Goal: Use online tool/utility: Use online tool/utility

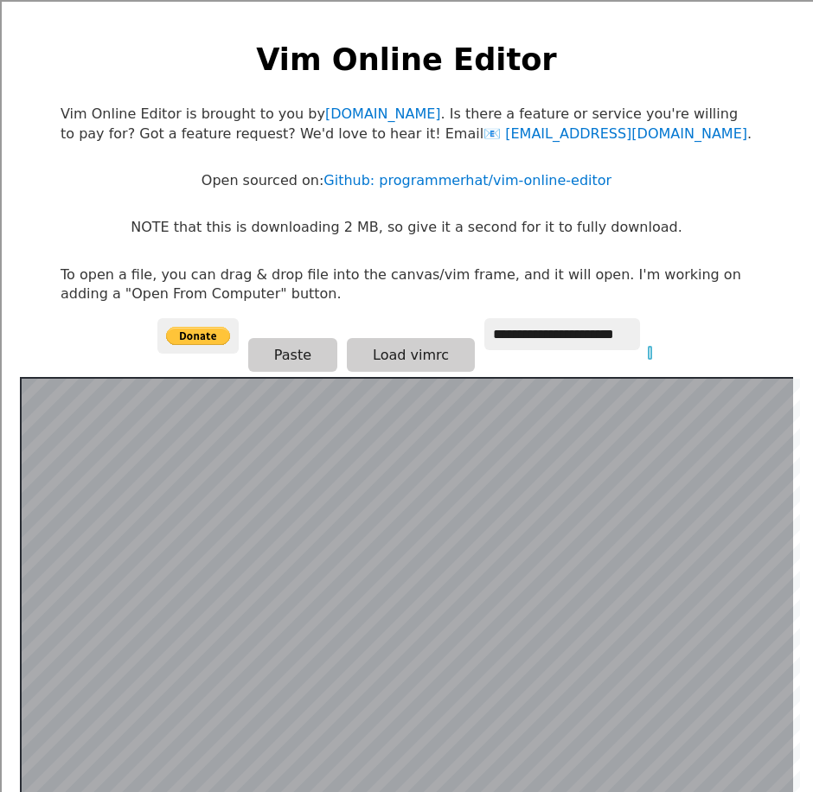
scroll to position [336, 0]
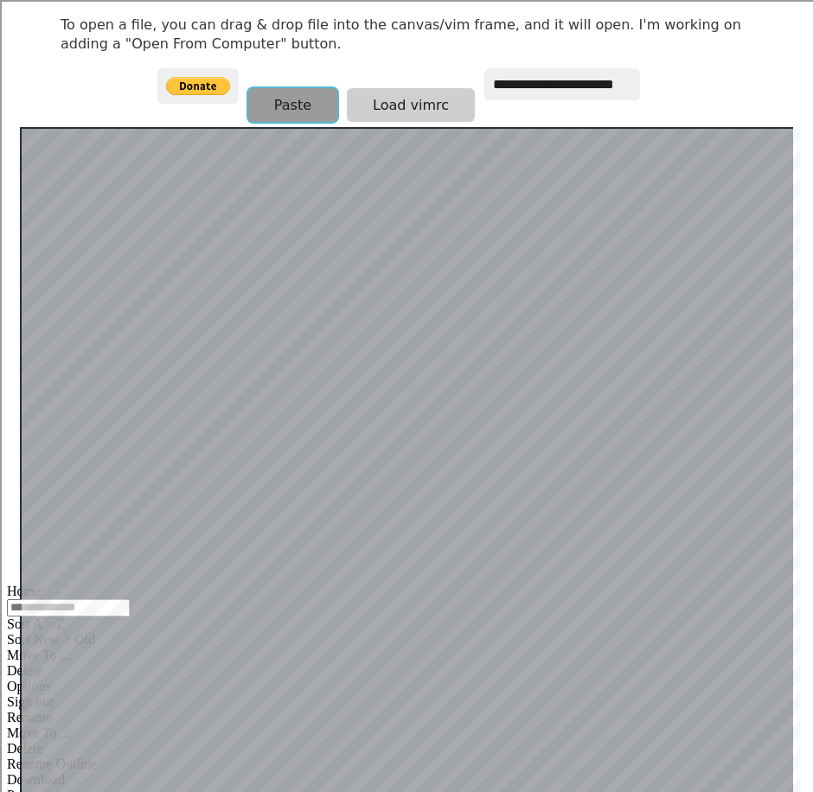
click at [308, 104] on button "Paste" at bounding box center [292, 105] width 89 height 34
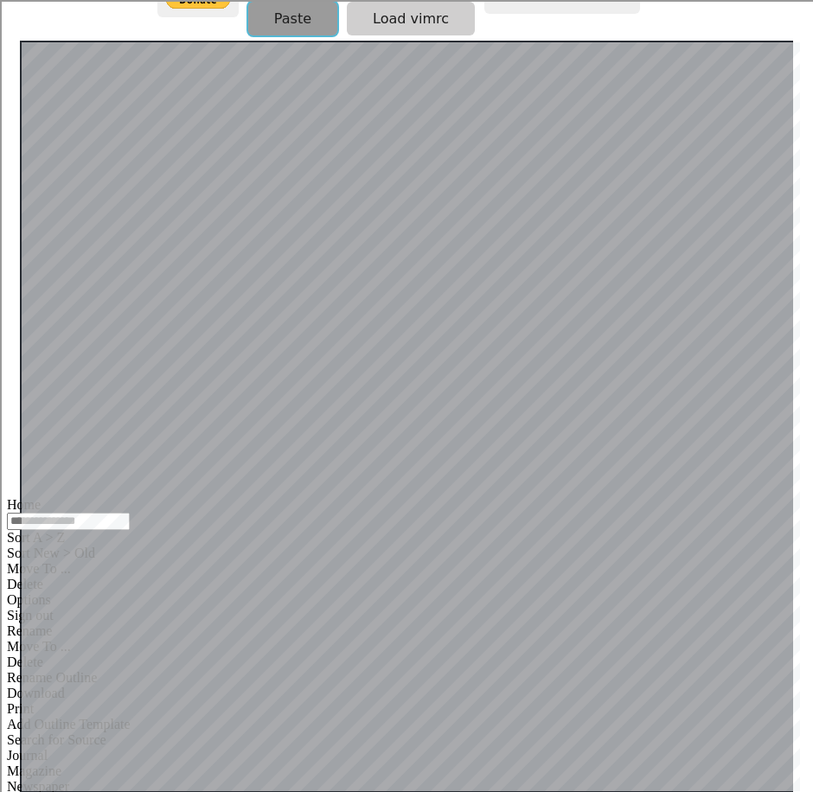
click at [306, 10] on button "Paste" at bounding box center [292, 19] width 89 height 34
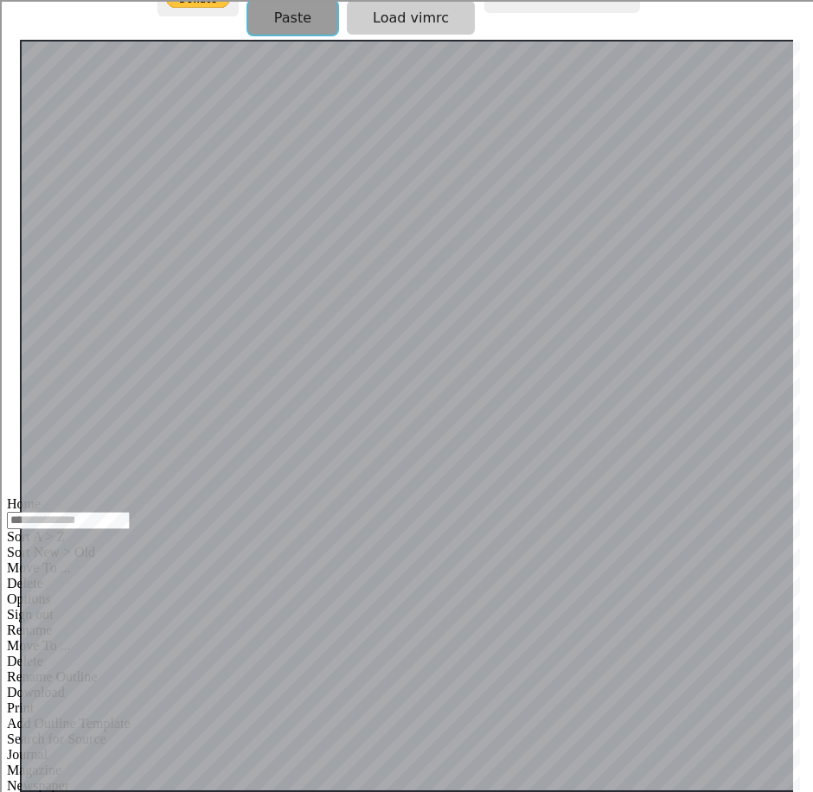
click at [313, 8] on button "Paste" at bounding box center [292, 18] width 89 height 34
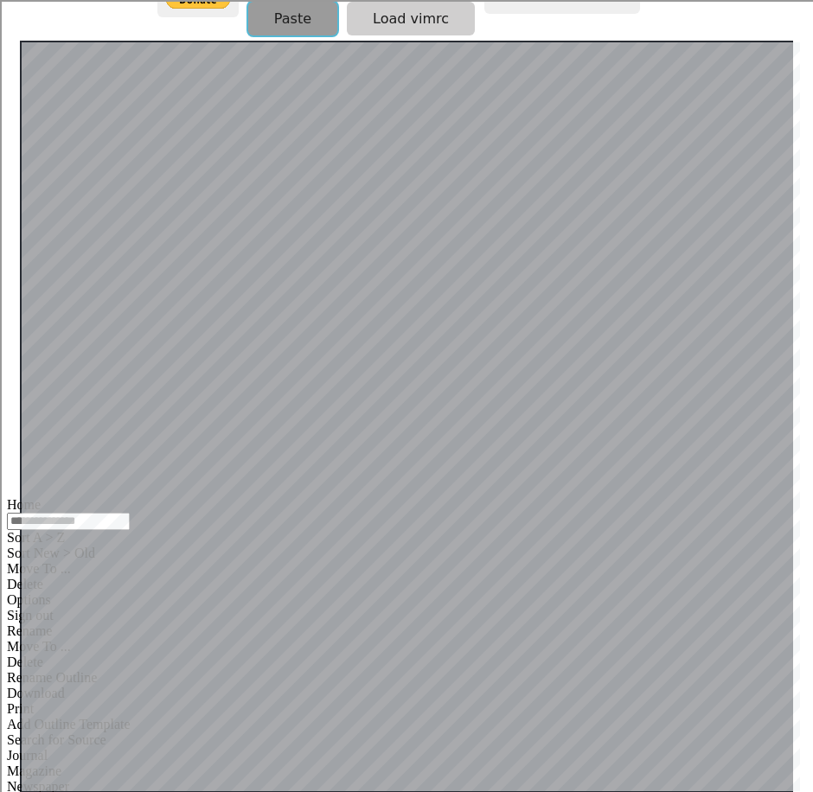
click at [261, 10] on button "Paste" at bounding box center [292, 19] width 89 height 34
click at [261, 19] on button "Paste" at bounding box center [292, 19] width 89 height 34
click at [271, 22] on button "Paste" at bounding box center [292, 17] width 89 height 34
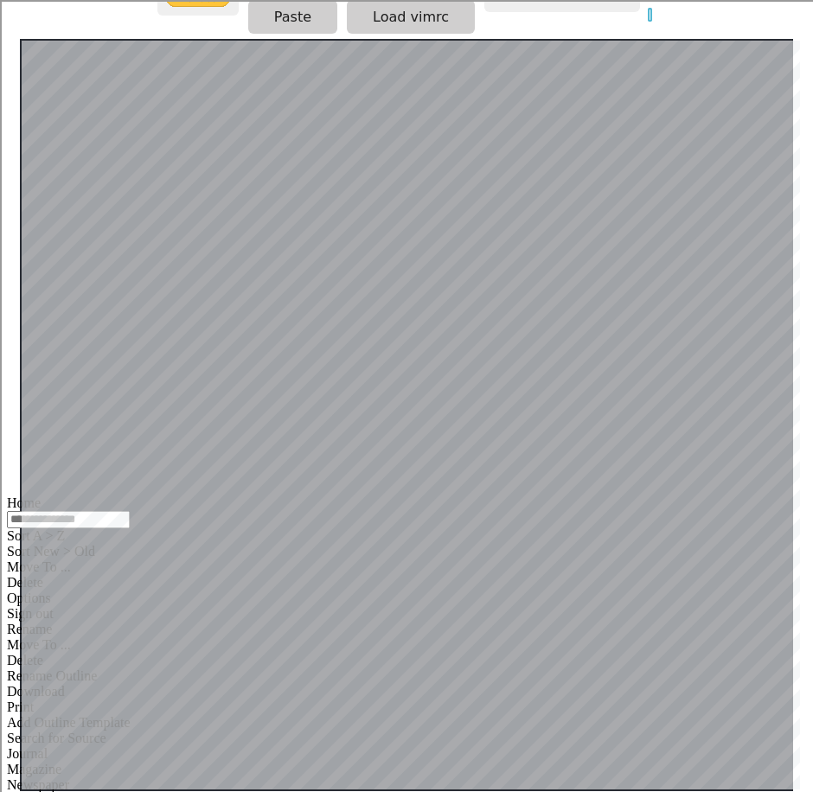
scroll to position [337, 0]
drag, startPoint x: 288, startPoint y: 22, endPoint x: 280, endPoint y: 36, distance: 16.6
click at [287, 20] on button "Paste" at bounding box center [292, 18] width 89 height 34
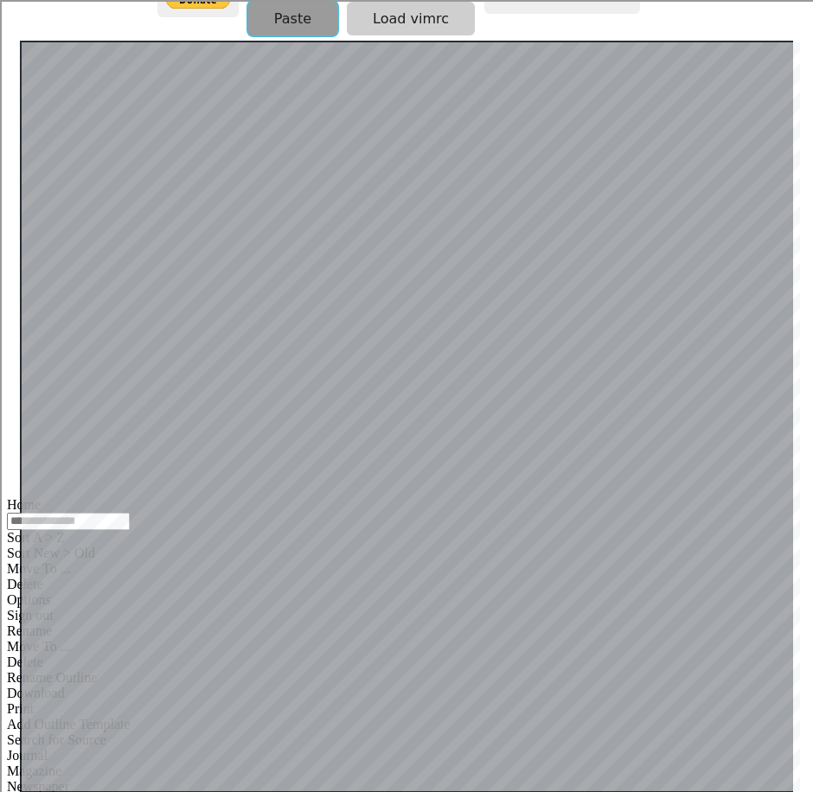
click at [261, 24] on button "Paste" at bounding box center [292, 19] width 89 height 34
click at [277, 24] on button "Paste" at bounding box center [292, 17] width 89 height 34
click at [265, 14] on button "Paste" at bounding box center [292, 17] width 89 height 34
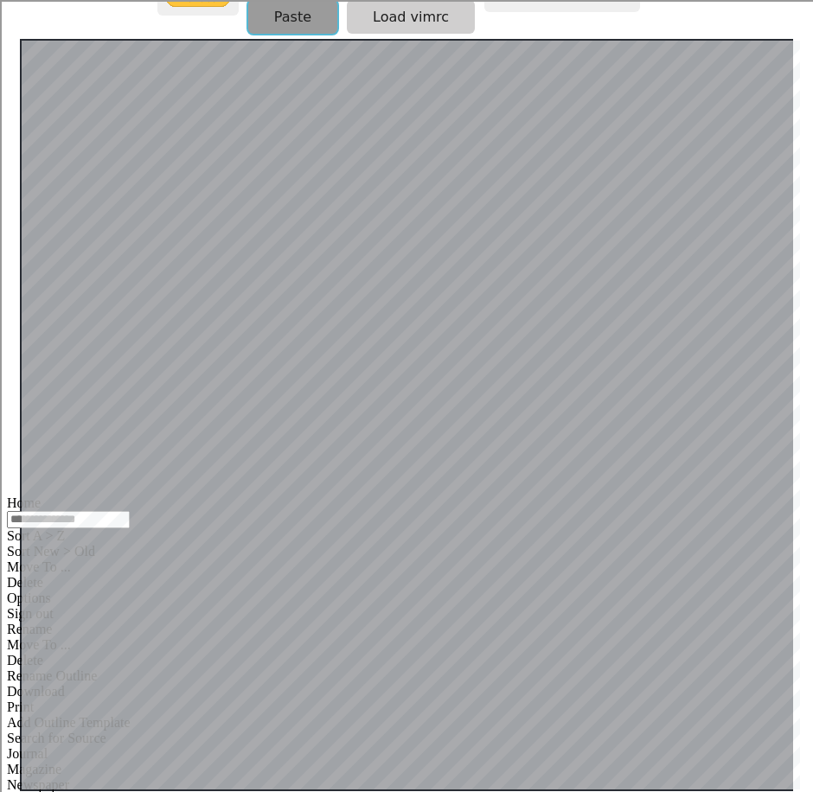
click at [265, 14] on button "Paste" at bounding box center [292, 17] width 89 height 34
